Goal: Information Seeking & Learning: Learn about a topic

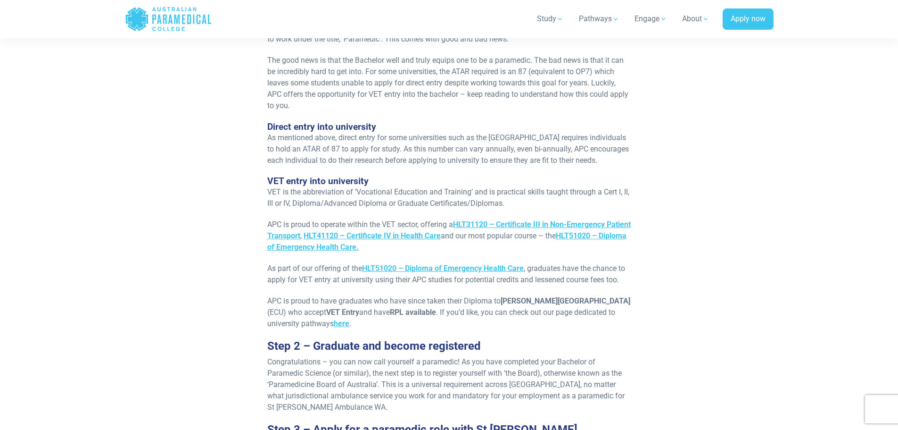
scroll to position [943, 0]
click at [524, 219] on span "HLT31120 – Certificate III in Non-Emergency Patient Transport" at bounding box center [449, 229] width 364 height 20
click at [441, 230] on span "HLT41120 – Certificate IV in Health Care" at bounding box center [372, 234] width 137 height 9
click at [364, 230] on span "HLT51020 – Diploma of Emergency Health Care." at bounding box center [446, 240] width 359 height 20
click at [483, 263] on span "HLT51020 – Diploma of Emergency Health Care" at bounding box center [443, 267] width 162 height 9
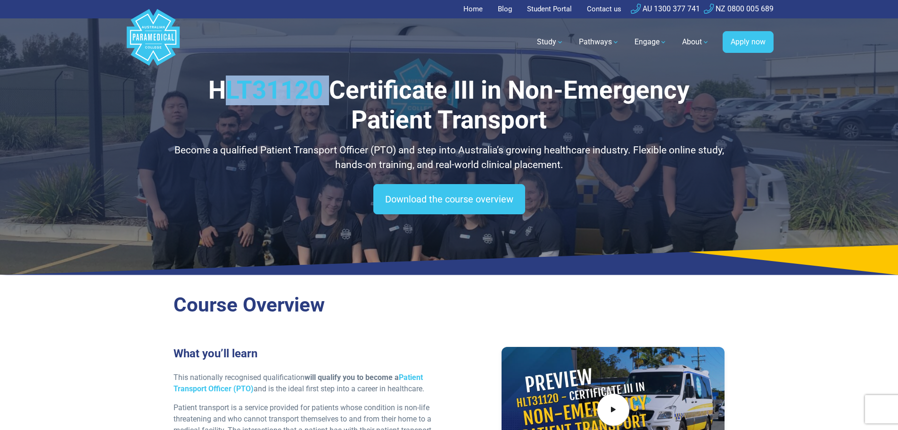
drag, startPoint x: 330, startPoint y: 89, endPoint x: 220, endPoint y: 92, distance: 110.4
click at [220, 92] on h1 "HLT31120 Certificate III in Non-Emergency Patient Transport" at bounding box center [450, 105] width 552 height 60
copy h1 "LT31120"
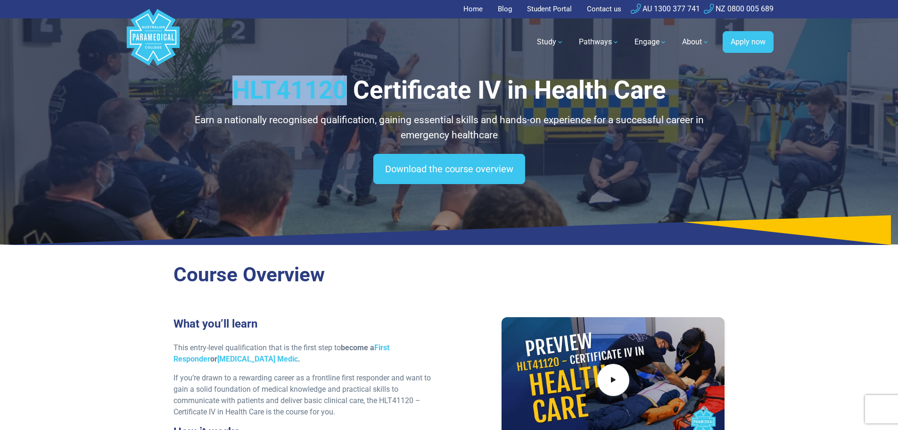
drag, startPoint x: 348, startPoint y: 92, endPoint x: 239, endPoint y: 99, distance: 109.1
click at [239, 99] on h1 "HLT41120 Certificate IV in Health Care" at bounding box center [450, 90] width 552 height 30
copy h1 "HLT41120"
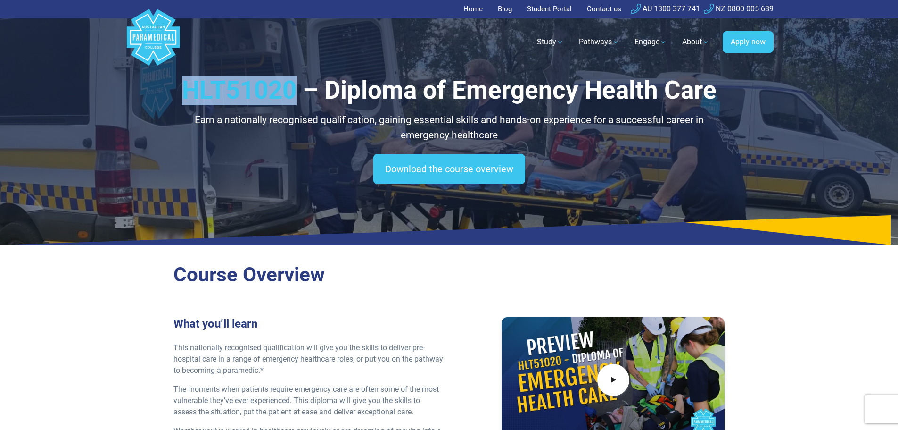
drag, startPoint x: 298, startPoint y: 89, endPoint x: 190, endPoint y: 91, distance: 108.0
click at [190, 91] on h1 "HLT51020 – Diploma of Emergency Health Care" at bounding box center [450, 90] width 552 height 30
copy h1 "HLT51020"
